Goal: Information Seeking & Learning: Check status

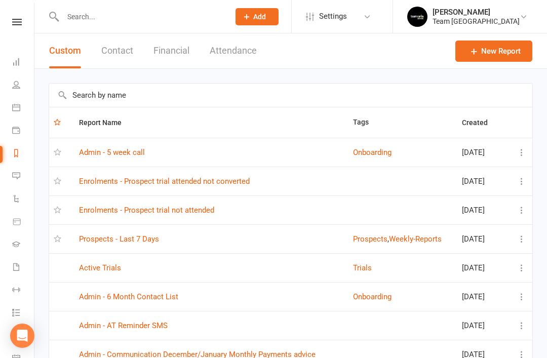
click at [208, 182] on link "Enrolments - Prospect trial attended not converted" at bounding box center [164, 181] width 171 height 9
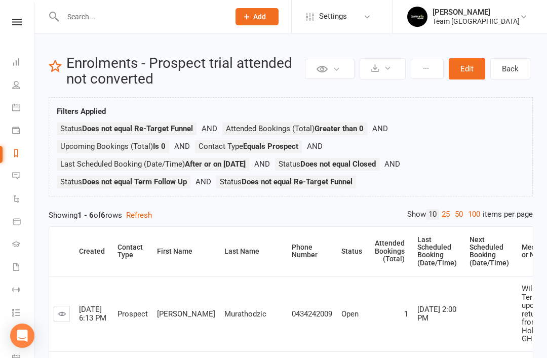
click at [23, 112] on link "Calendar" at bounding box center [23, 108] width 23 height 23
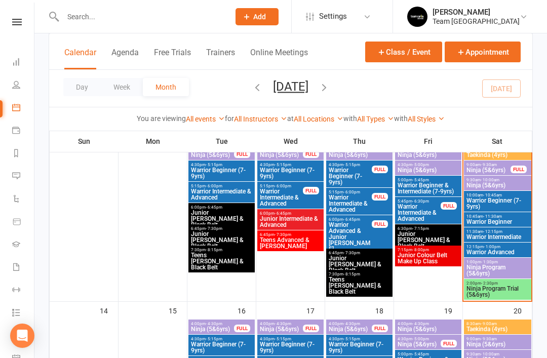
scroll to position [287, 0]
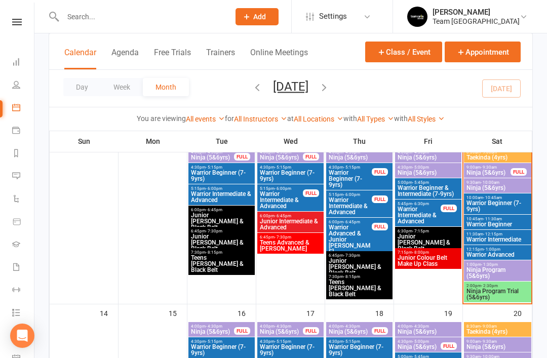
click at [498, 296] on span "Ninja Program Trial (5&6yrs)" at bounding box center [497, 294] width 63 height 12
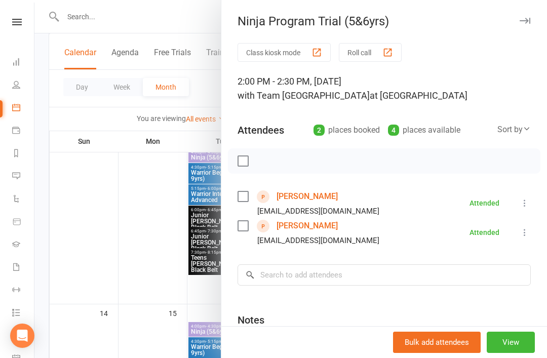
click at [309, 199] on link "Celeste Arnedo" at bounding box center [307, 196] width 61 height 16
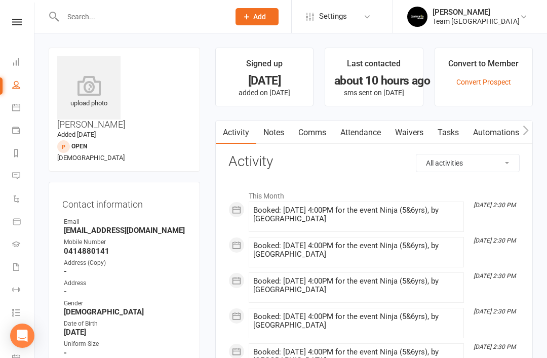
click at [275, 137] on link "Notes" at bounding box center [273, 132] width 35 height 23
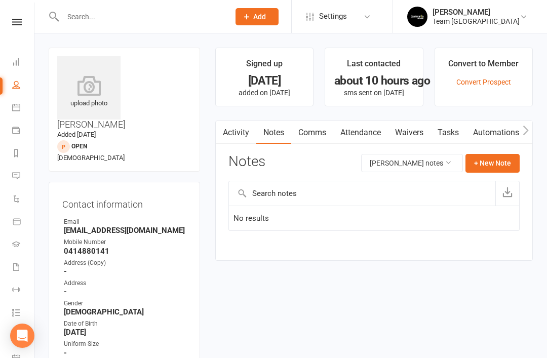
click at [18, 110] on icon at bounding box center [16, 107] width 8 height 8
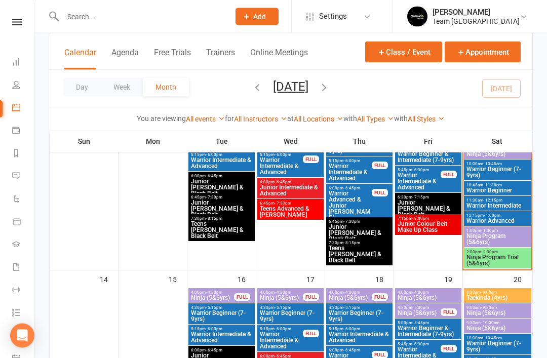
click at [507, 259] on span "Ninja Program Trial (5&6yrs)" at bounding box center [497, 261] width 63 height 12
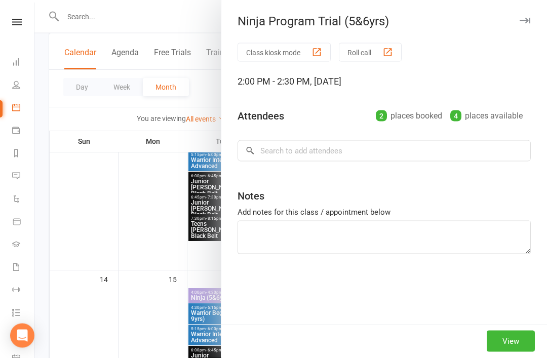
scroll to position [321, 0]
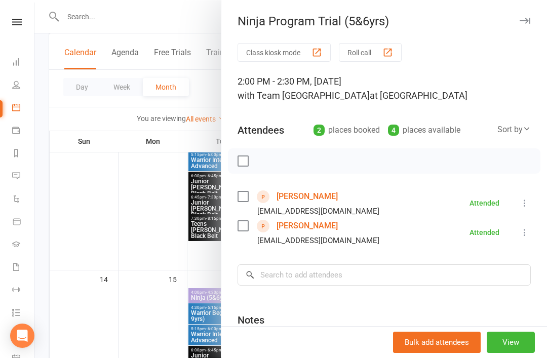
click at [324, 229] on link "Pasha Murathodzic" at bounding box center [307, 226] width 61 height 16
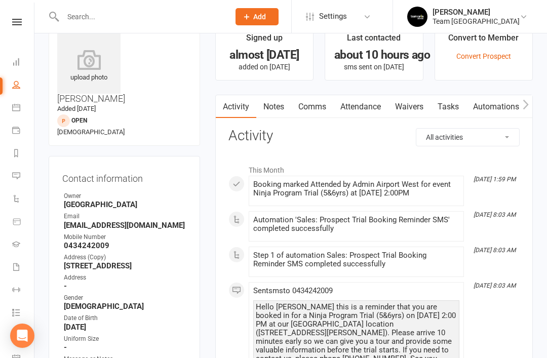
scroll to position [25, 0]
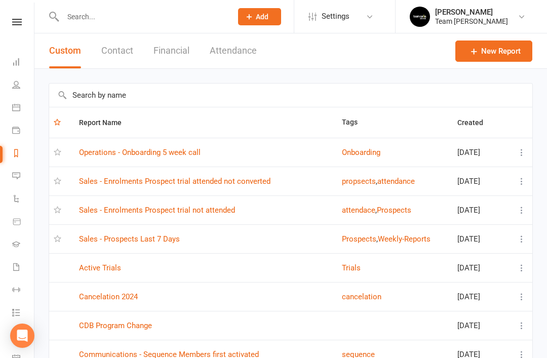
click at [248, 185] on link "Sales - Enrolments Prospect trial attended not converted" at bounding box center [174, 181] width 191 height 9
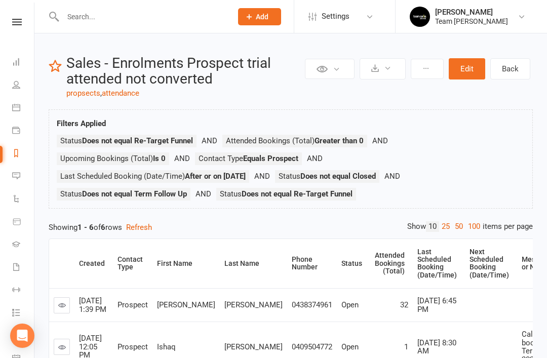
click at [15, 104] on icon at bounding box center [16, 107] width 8 height 8
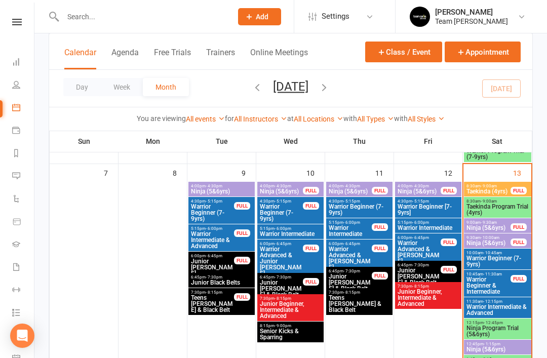
scroll to position [244, 0]
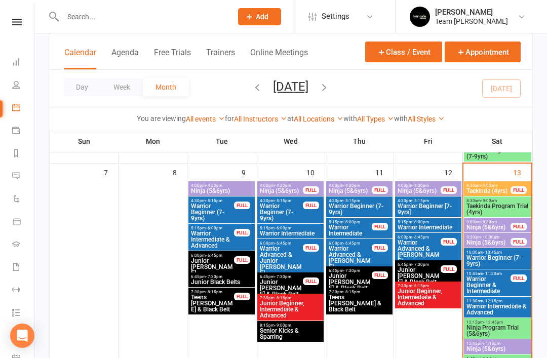
click at [506, 209] on span "Taekinda Program Trial (4yrs)" at bounding box center [497, 209] width 63 height 12
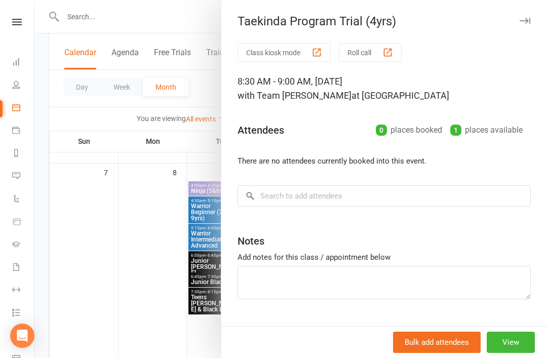
click at [529, 20] on icon "button" at bounding box center [525, 21] width 11 height 6
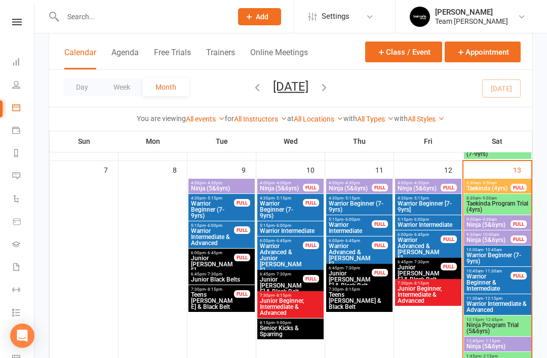
scroll to position [247, 0]
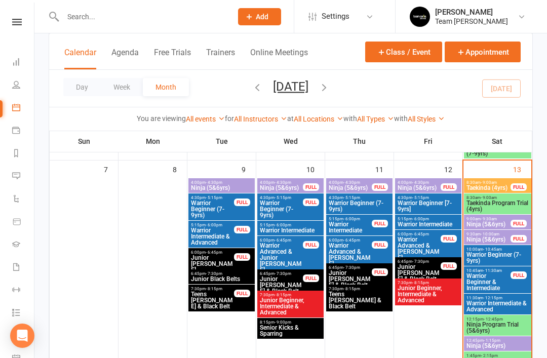
click at [497, 322] on span "Ninja Program Trial (5&6yrs)" at bounding box center [497, 328] width 63 height 12
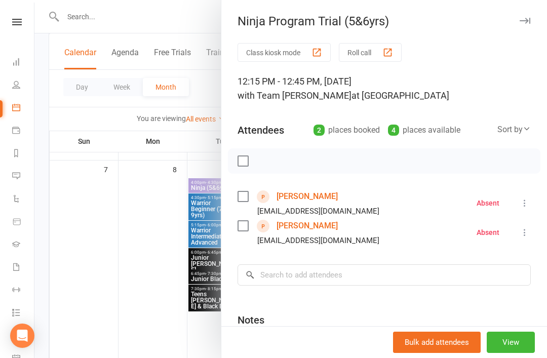
click at [307, 195] on link "Easton Annetta" at bounding box center [307, 196] width 61 height 16
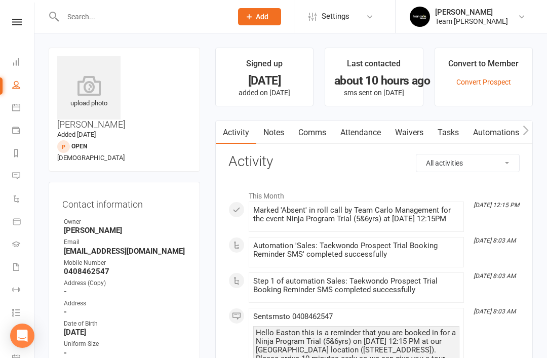
click at [281, 136] on link "Notes" at bounding box center [273, 132] width 35 height 23
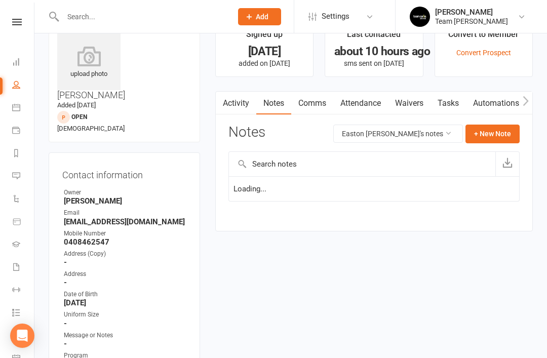
scroll to position [32, 0]
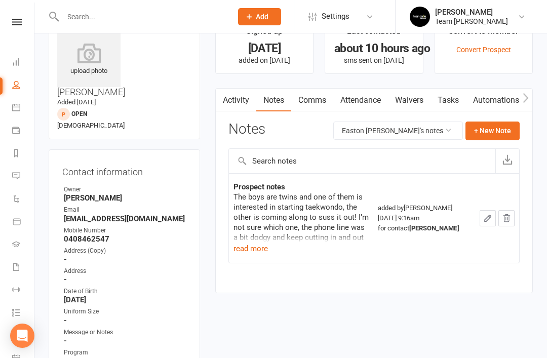
click at [250, 252] on button "read more" at bounding box center [251, 249] width 34 height 12
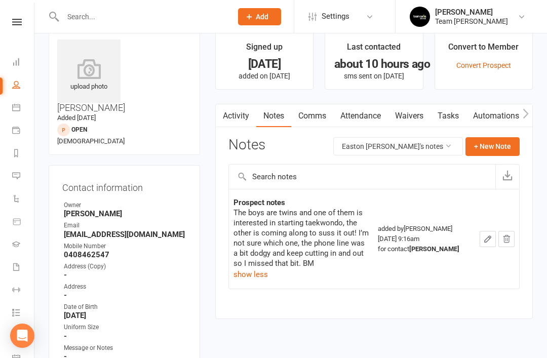
scroll to position [0, 0]
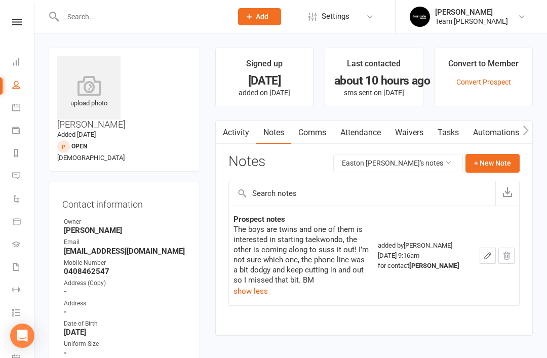
scroll to position [32, 0]
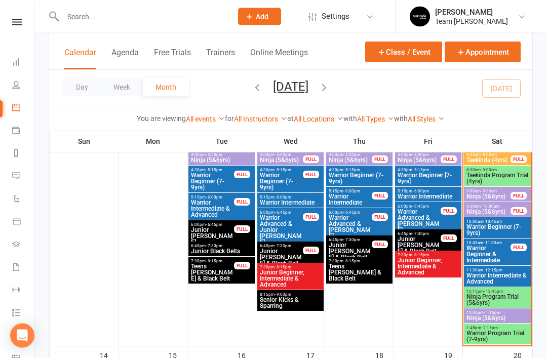
scroll to position [280, 0]
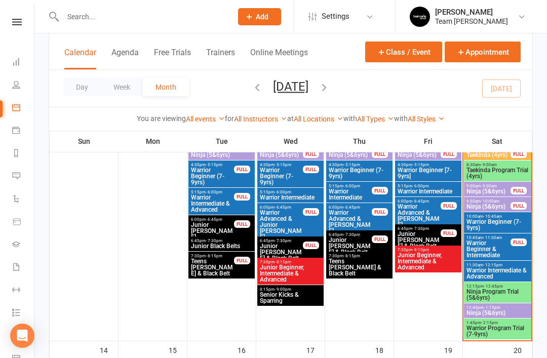
click at [490, 329] on span "Warrior Program Trial (7-9yrs)" at bounding box center [497, 331] width 63 height 12
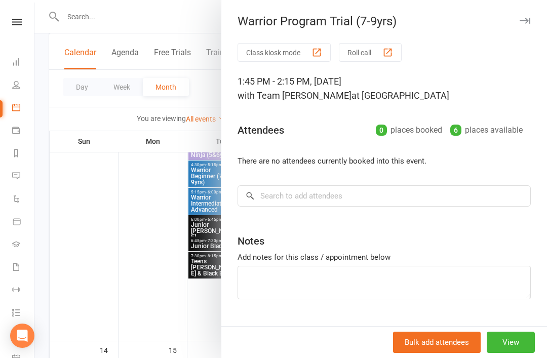
click at [530, 23] on button "button" at bounding box center [525, 21] width 12 height 12
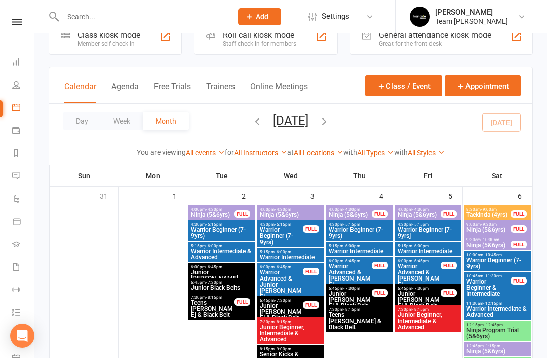
scroll to position [0, 0]
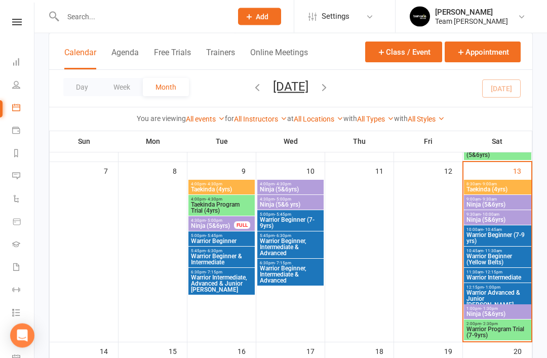
click at [493, 331] on span "Warrior Program Trial (7-9yrs)" at bounding box center [497, 333] width 63 height 12
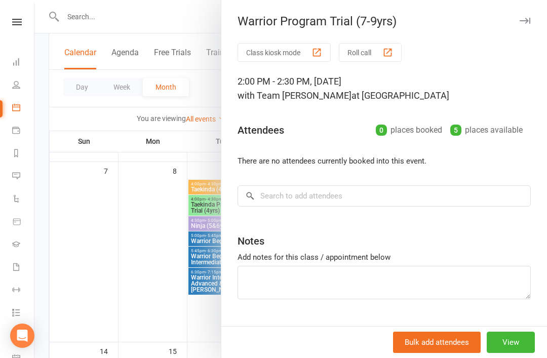
click at [529, 20] on icon "button" at bounding box center [525, 21] width 11 height 6
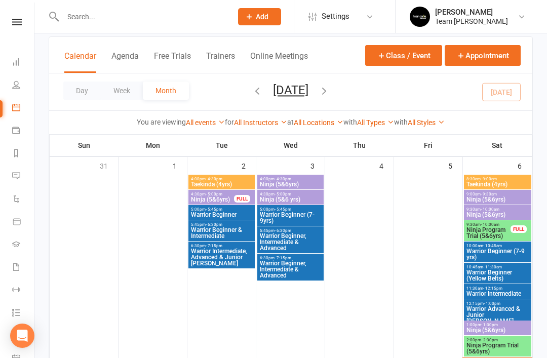
scroll to position [0, 0]
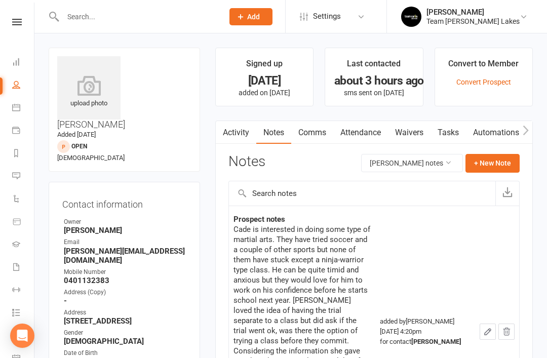
scroll to position [47, 0]
click at [16, 62] on icon at bounding box center [16, 61] width 8 height 8
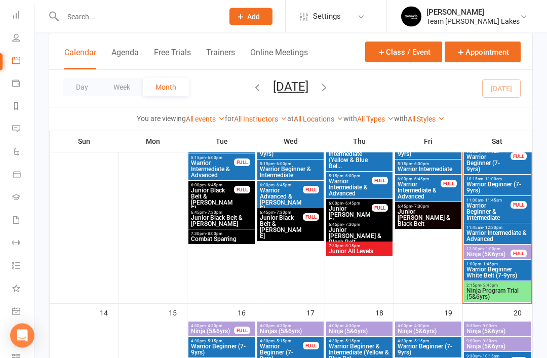
click at [498, 292] on span "Ninja Program Trial (5&6yrs)" at bounding box center [497, 294] width 63 height 12
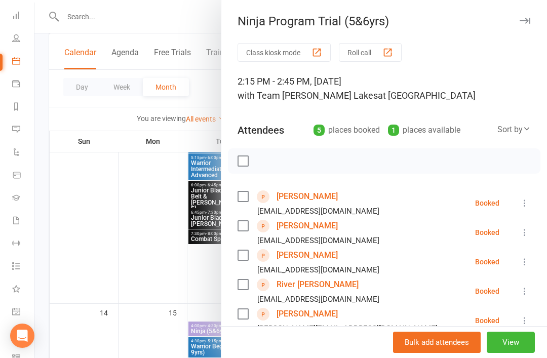
click at [321, 195] on link "[PERSON_NAME]" at bounding box center [307, 196] width 61 height 16
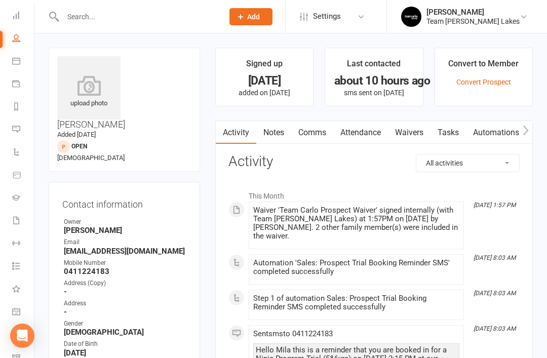
click at [278, 135] on link "Notes" at bounding box center [273, 132] width 35 height 23
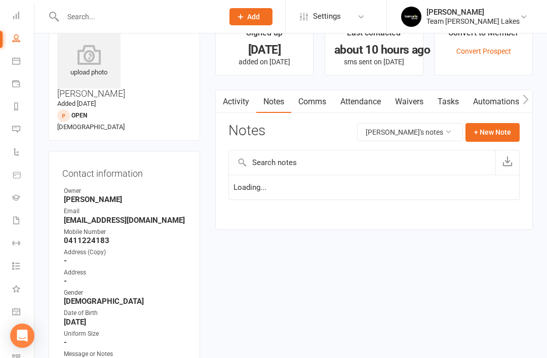
scroll to position [32, 0]
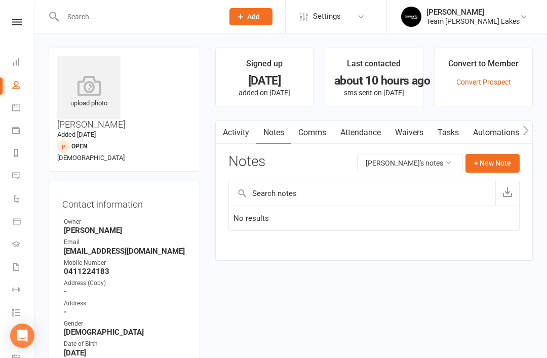
scroll to position [32, 0]
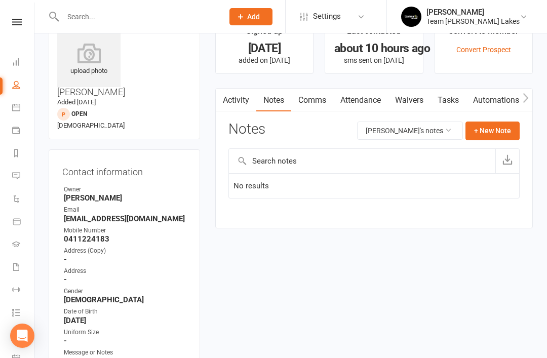
click at [243, 97] on link "Activity" at bounding box center [236, 100] width 41 height 23
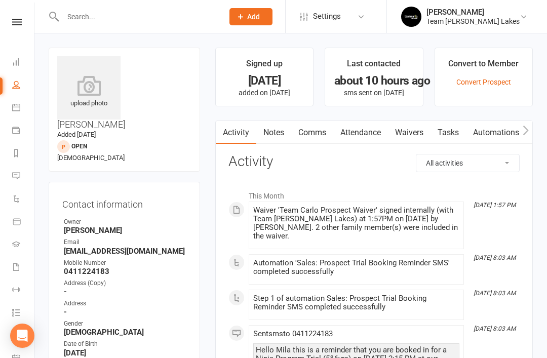
click at [16, 114] on link "Calendar" at bounding box center [23, 108] width 23 height 23
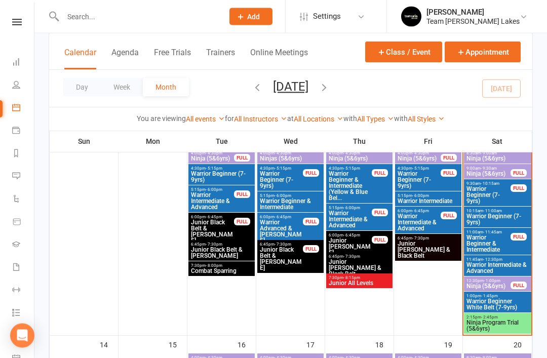
scroll to position [288, 0]
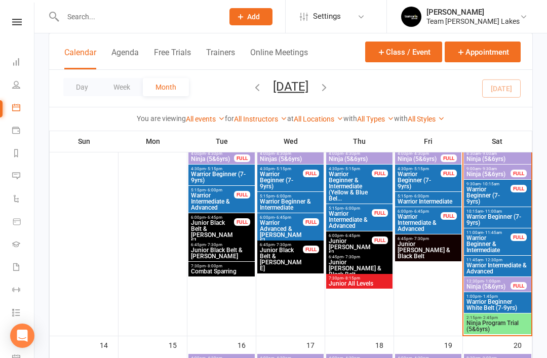
click at [496, 324] on span "Ninja Program Trial (5&6yrs)" at bounding box center [497, 326] width 63 height 12
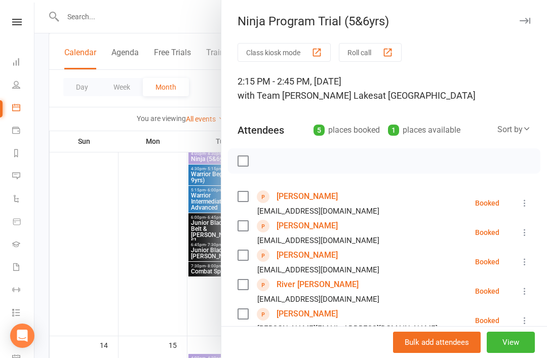
click at [311, 255] on link "[PERSON_NAME]" at bounding box center [307, 255] width 61 height 16
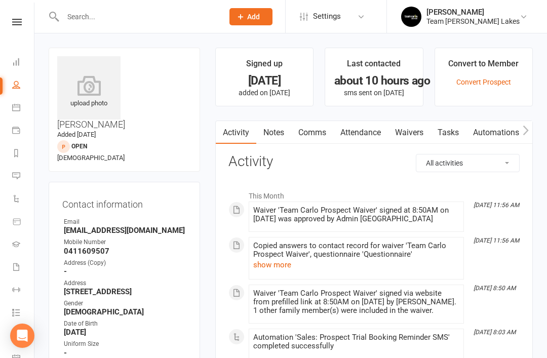
click at [275, 139] on link "Notes" at bounding box center [273, 132] width 35 height 23
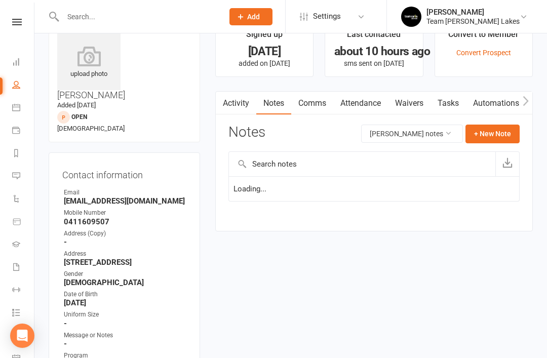
scroll to position [32, 0]
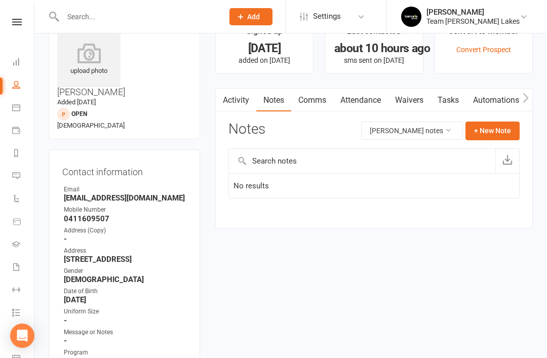
click at [16, 110] on icon at bounding box center [16, 107] width 8 height 8
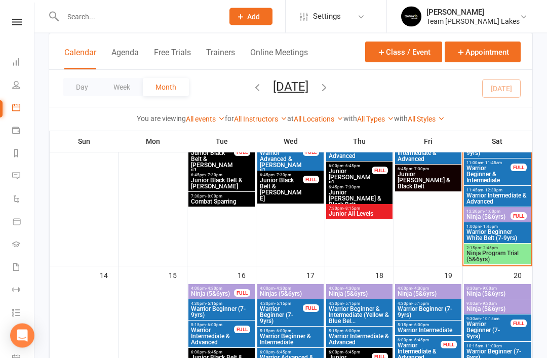
scroll to position [360, 0]
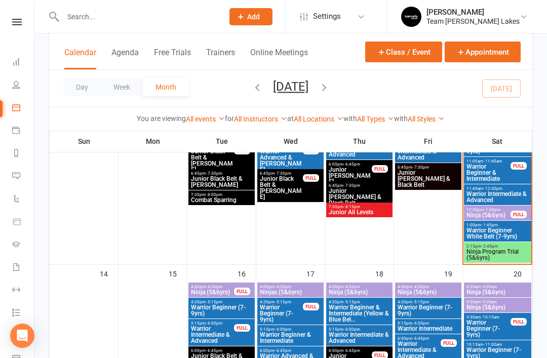
click at [500, 253] on span "Ninja Program Trial (5&6yrs)" at bounding box center [497, 255] width 63 height 12
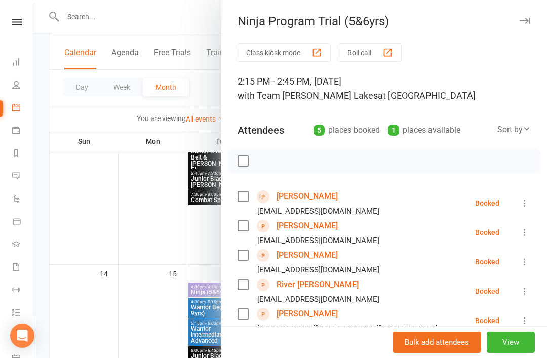
click at [300, 283] on link "River [PERSON_NAME]" at bounding box center [318, 285] width 82 height 16
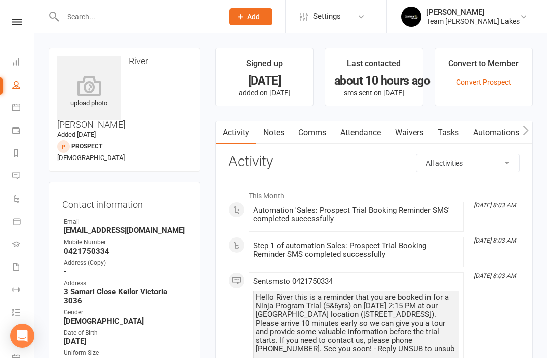
click at [281, 143] on link "Notes" at bounding box center [273, 132] width 35 height 23
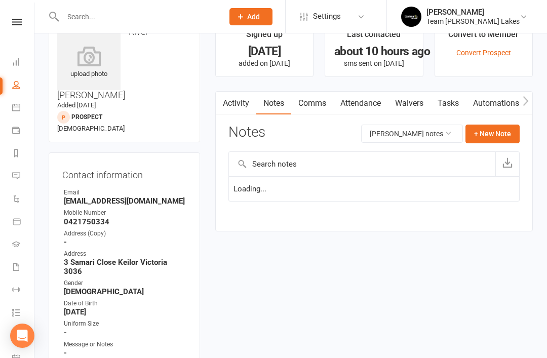
scroll to position [32, 0]
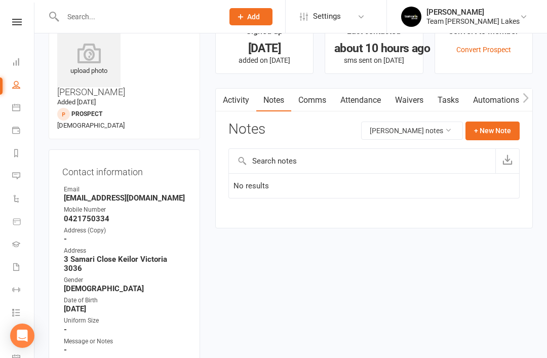
click at [8, 114] on li "Calendar" at bounding box center [17, 108] width 34 height 23
click at [20, 113] on link "Calendar" at bounding box center [23, 108] width 23 height 23
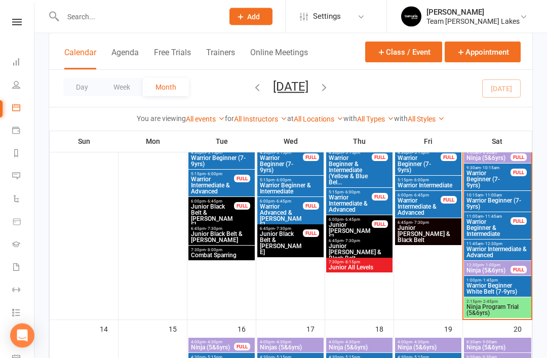
click at [504, 309] on span "Ninja Program Trial (5&6yrs)" at bounding box center [497, 310] width 63 height 12
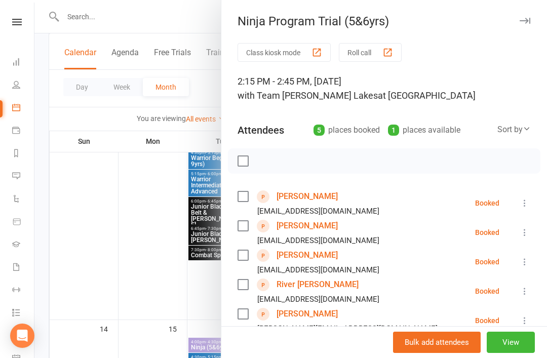
click at [314, 316] on link "[PERSON_NAME]" at bounding box center [307, 314] width 61 height 16
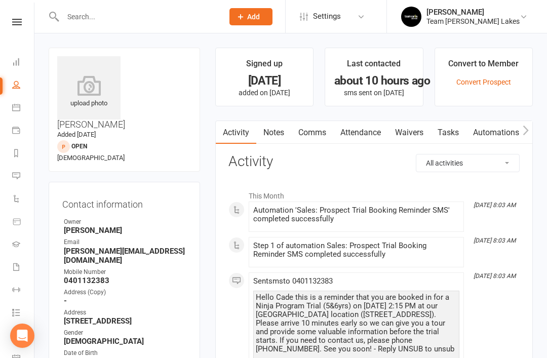
click at [279, 138] on link "Notes" at bounding box center [273, 132] width 35 height 23
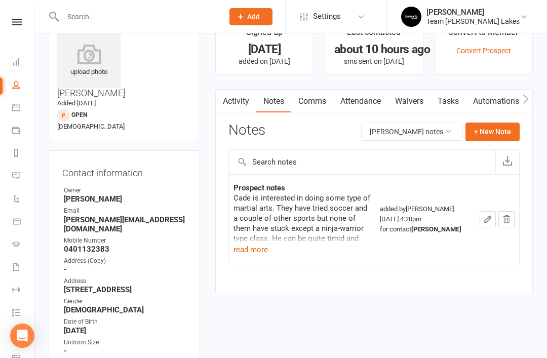
scroll to position [32, 0]
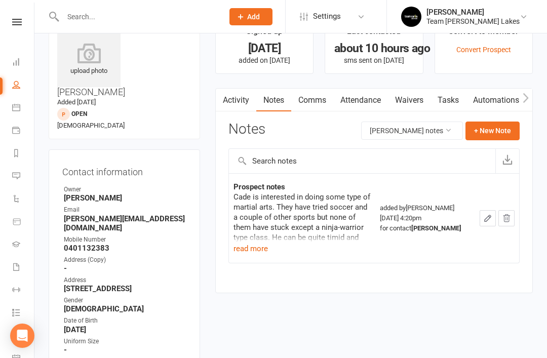
click at [248, 246] on button "read more" at bounding box center [251, 249] width 34 height 12
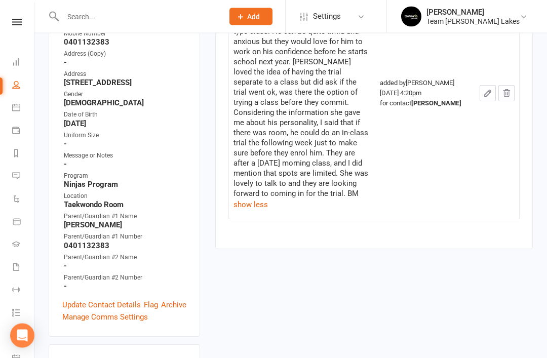
scroll to position [239, 0]
